Goal: Task Accomplishment & Management: Use online tool/utility

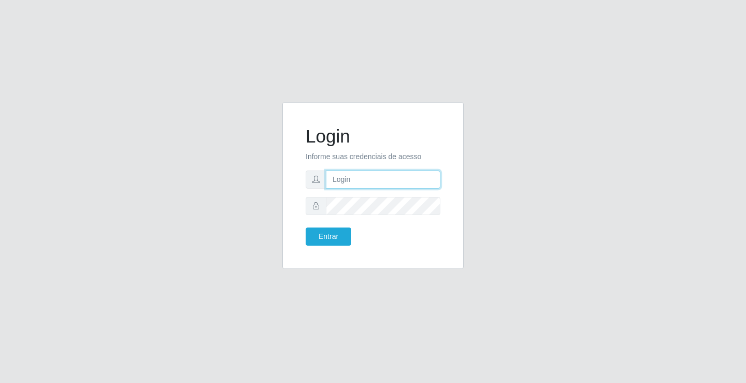
click at [358, 179] on input "text" at bounding box center [383, 179] width 114 height 18
type input "zivaneide@ideal"
click at [306, 227] on button "Entrar" at bounding box center [329, 236] width 46 height 18
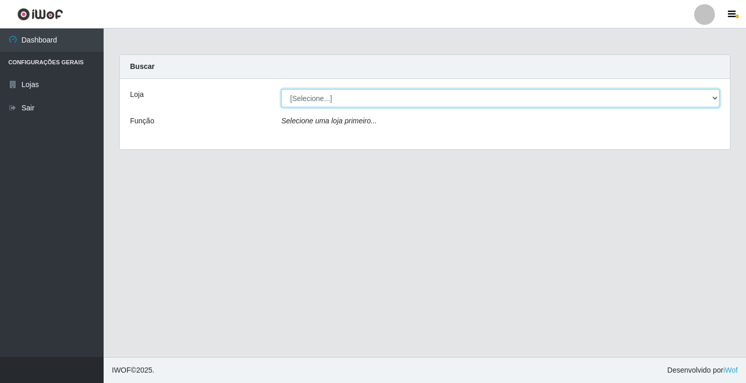
click at [717, 100] on select "[Selecione...] Ideal - Conceição" at bounding box center [500, 98] width 438 height 18
select select "231"
click at [281, 89] on select "[Selecione...] Ideal - Conceição" at bounding box center [500, 98] width 438 height 18
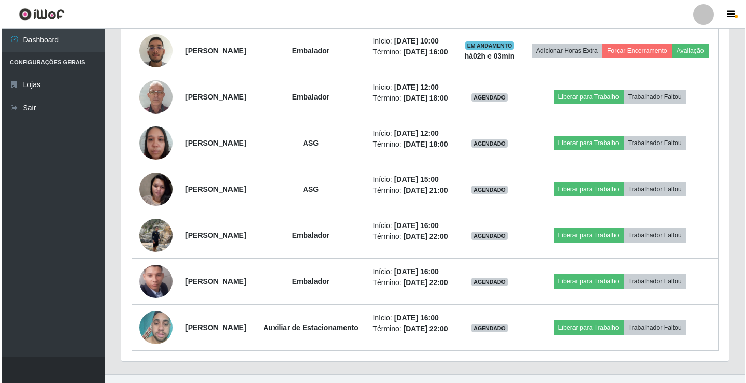
scroll to position [673, 0]
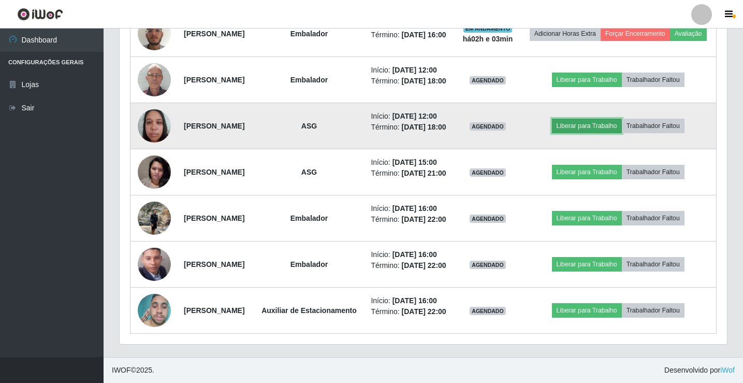
click at [604, 133] on button "Liberar para Trabalho" at bounding box center [587, 126] width 70 height 15
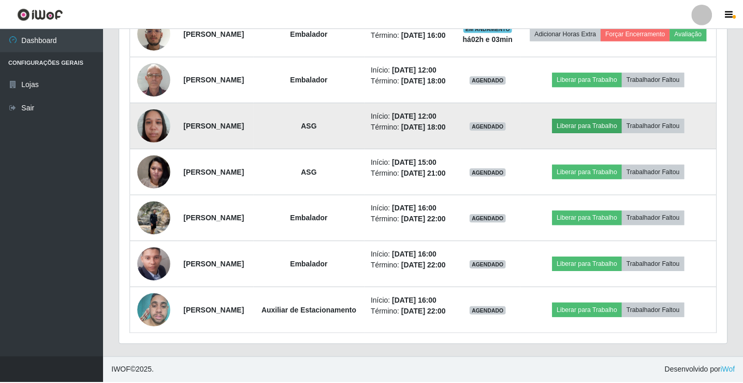
scroll to position [215, 602]
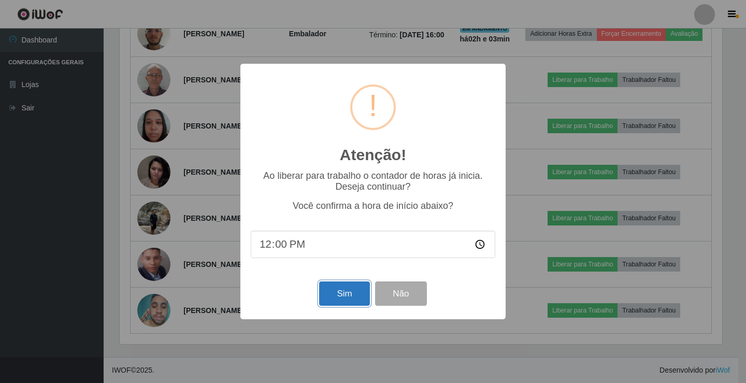
click at [342, 296] on button "Sim" at bounding box center [344, 293] width 50 height 24
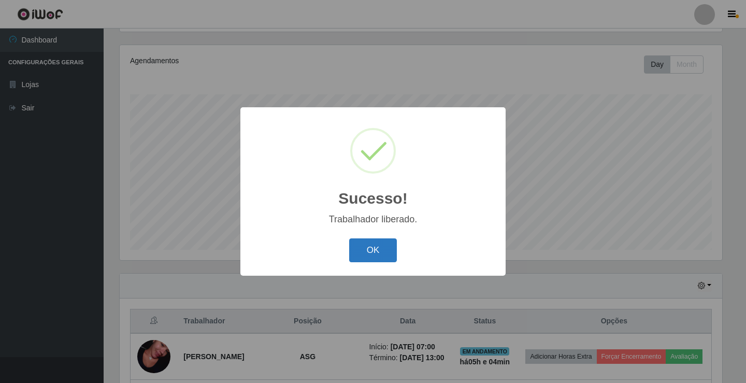
click at [373, 247] on button "OK" at bounding box center [373, 250] width 48 height 24
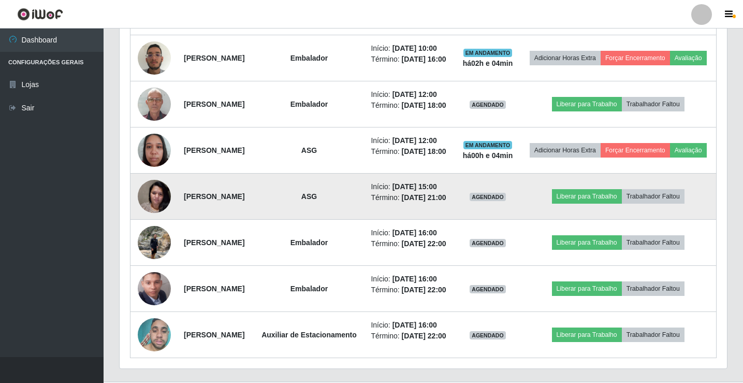
scroll to position [587, 0]
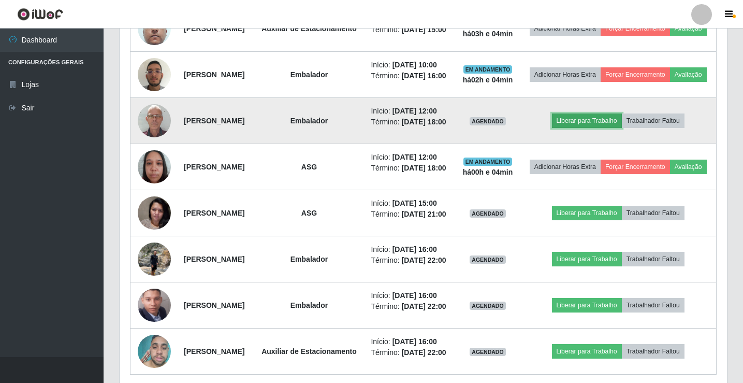
click at [622, 128] on button "Liberar para Trabalho" at bounding box center [587, 120] width 70 height 15
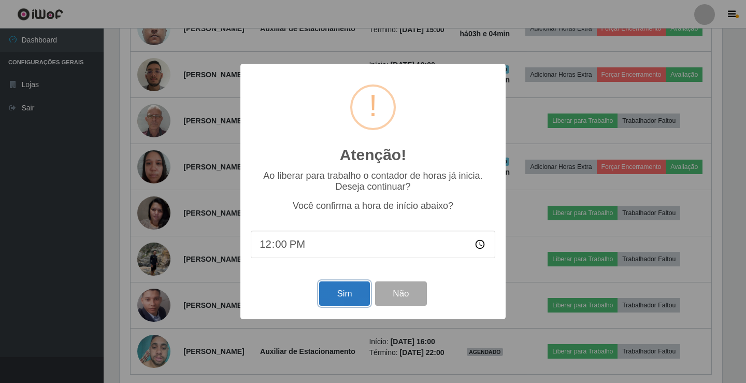
click at [347, 297] on button "Sim" at bounding box center [344, 293] width 50 height 24
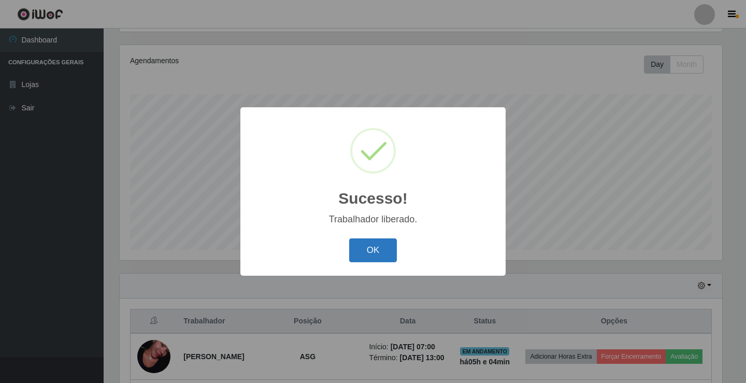
click at [383, 249] on button "OK" at bounding box center [373, 250] width 48 height 24
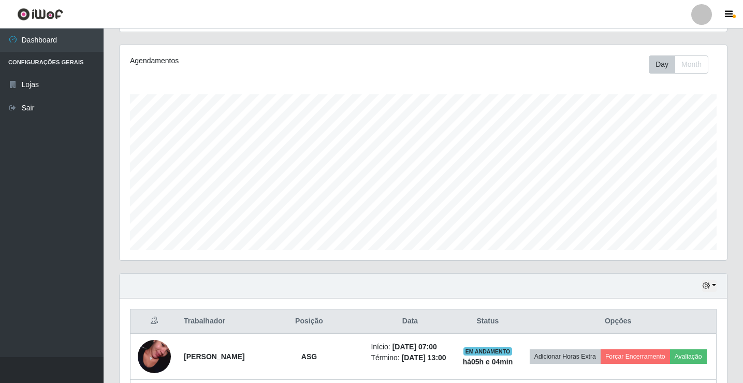
scroll to position [328, 0]
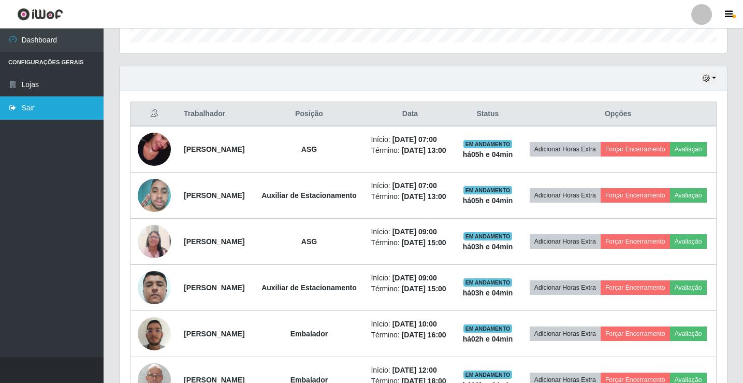
click at [35, 105] on link "Sair" at bounding box center [52, 107] width 104 height 23
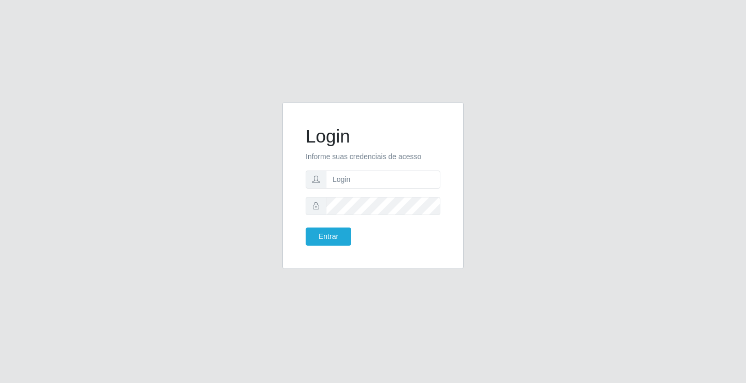
click at [745, 213] on div "Login Informe suas credenciais de acesso Entrar" at bounding box center [373, 191] width 746 height 383
